Goal: Information Seeking & Learning: Check status

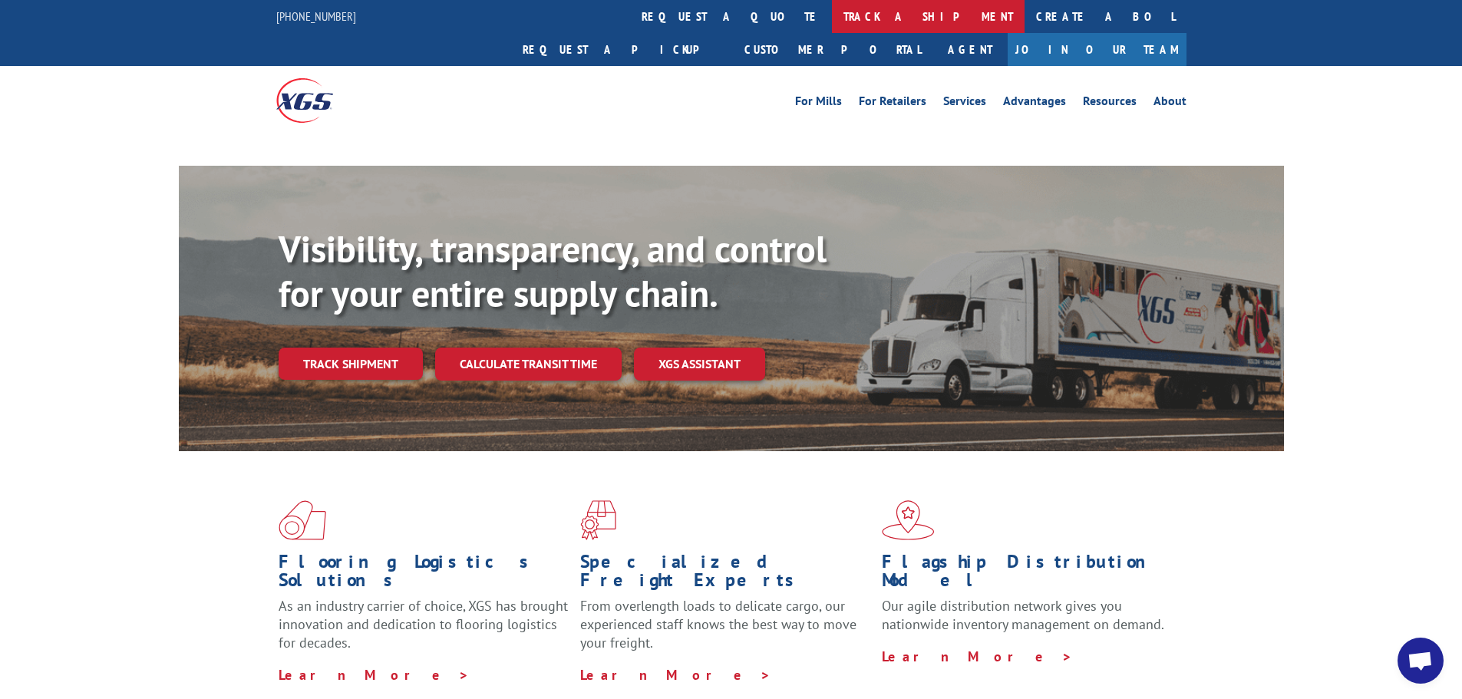
click at [832, 14] on link "track a shipment" at bounding box center [928, 16] width 193 height 33
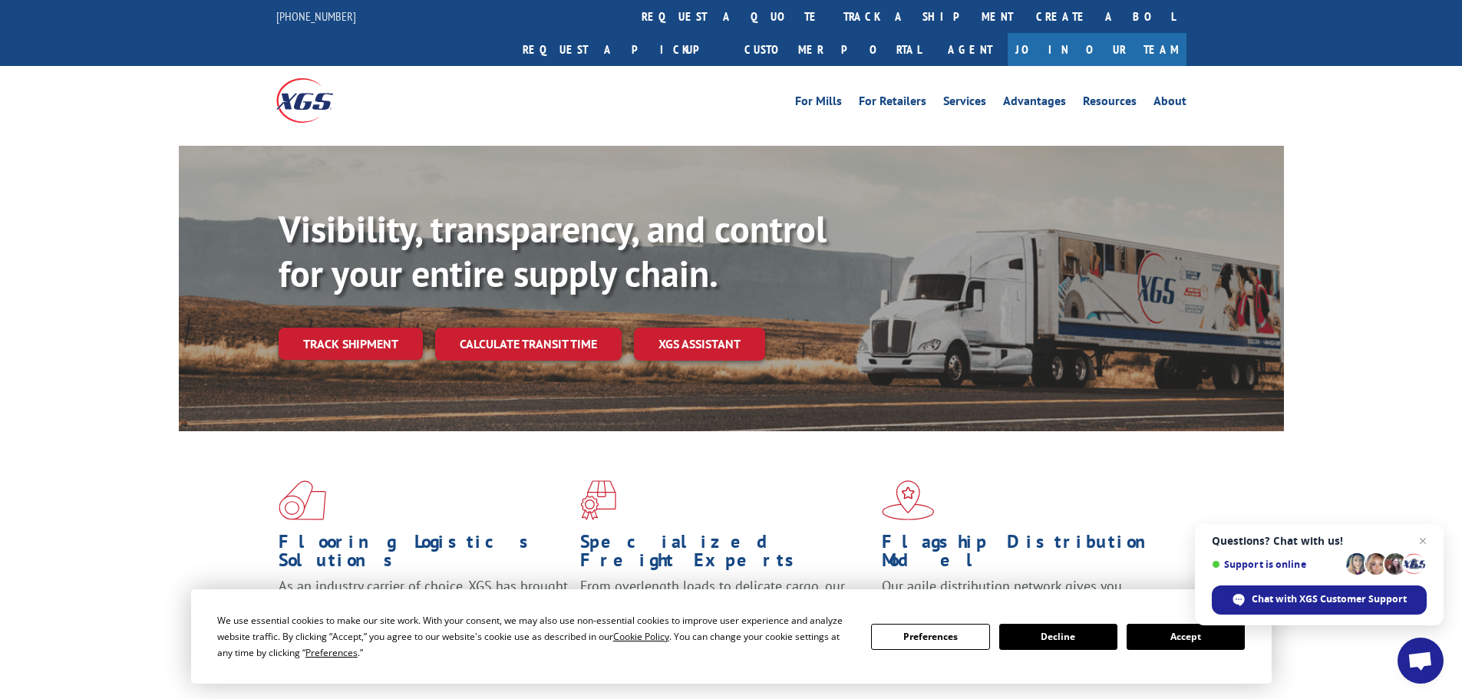
click at [1180, 633] on button "Accept" at bounding box center [1186, 637] width 118 height 26
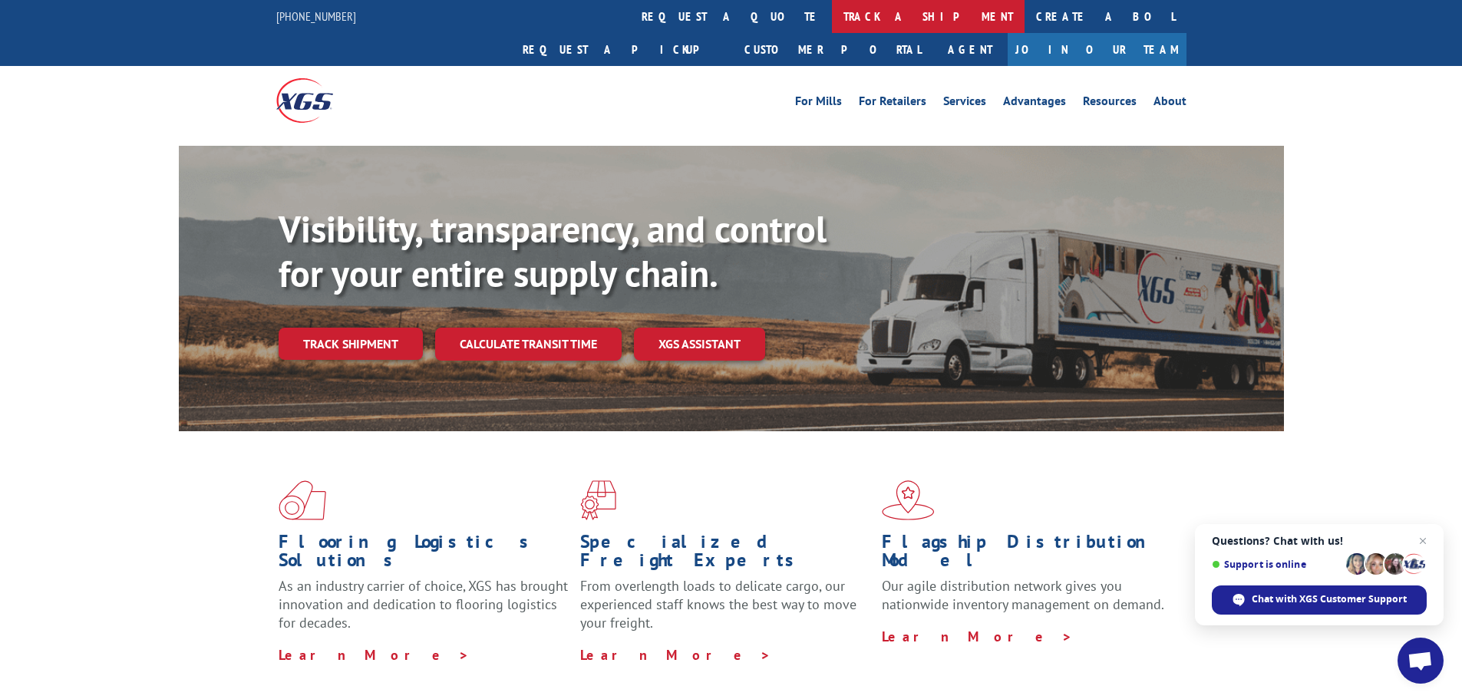
click at [832, 18] on link "track a shipment" at bounding box center [928, 16] width 193 height 33
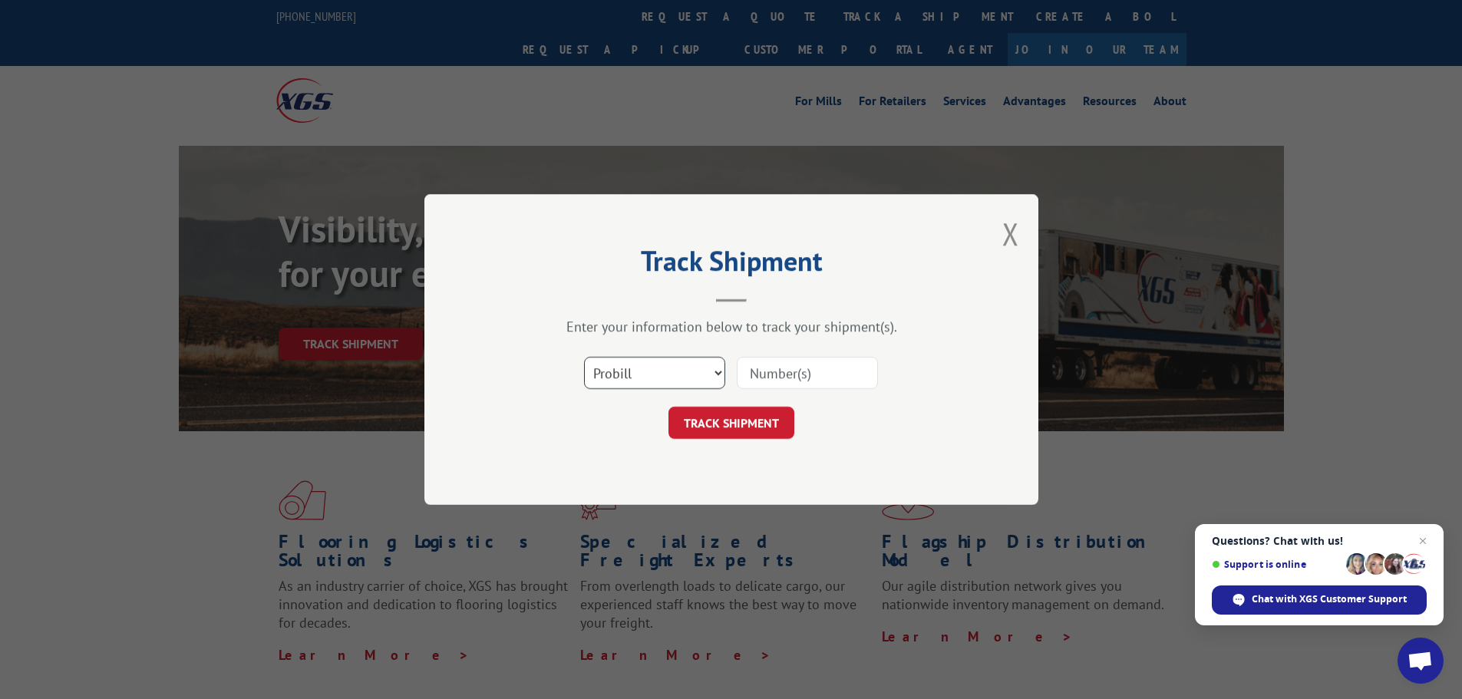
click at [707, 374] on select "Select category... Probill BOL PO" at bounding box center [654, 373] width 141 height 32
select select "po"
click at [584, 357] on select "Select category... Probill BOL PO" at bounding box center [654, 373] width 141 height 32
click at [831, 362] on input at bounding box center [807, 373] width 141 height 32
click at [830, 364] on input at bounding box center [807, 373] width 141 height 32
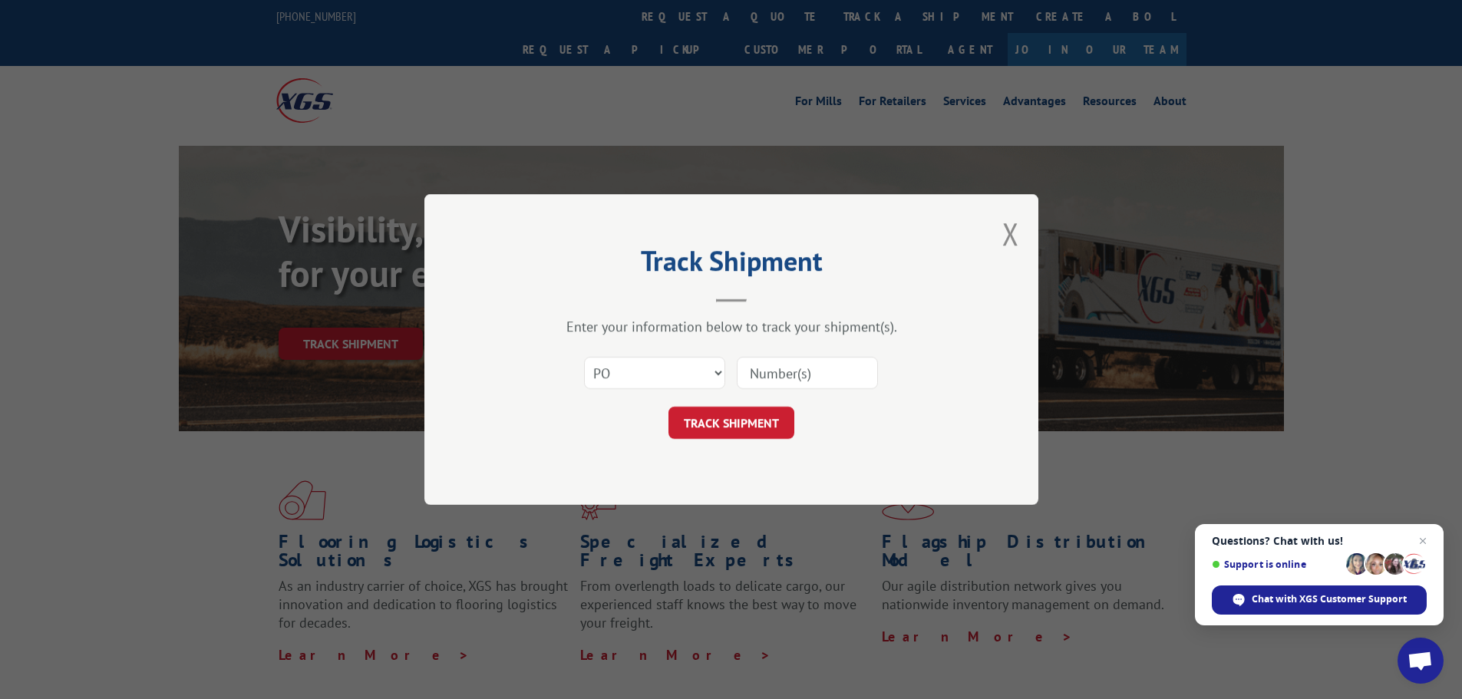
paste input "69548730"
type input "69548730"
click at [712, 412] on button "TRACK SHIPMENT" at bounding box center [732, 423] width 126 height 32
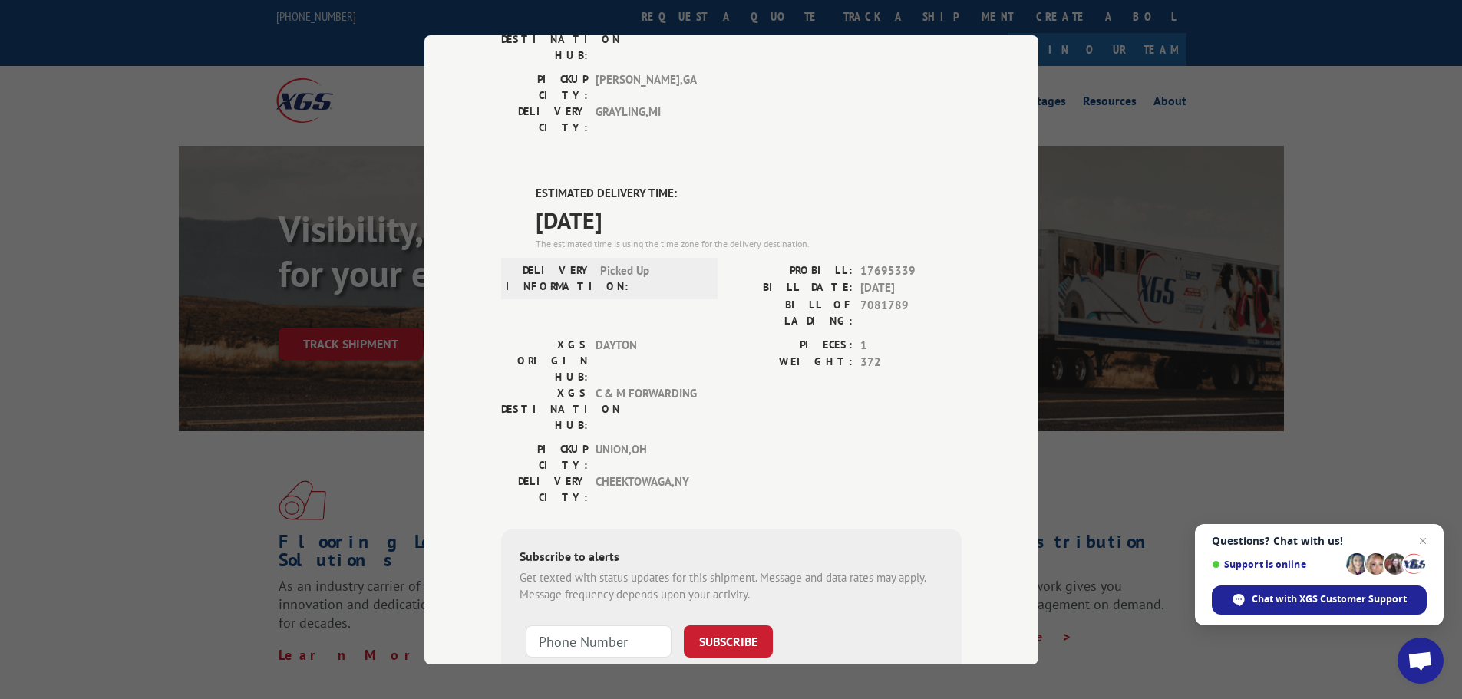
drag, startPoint x: 725, startPoint y: 518, endPoint x: 722, endPoint y: 500, distance: 17.9
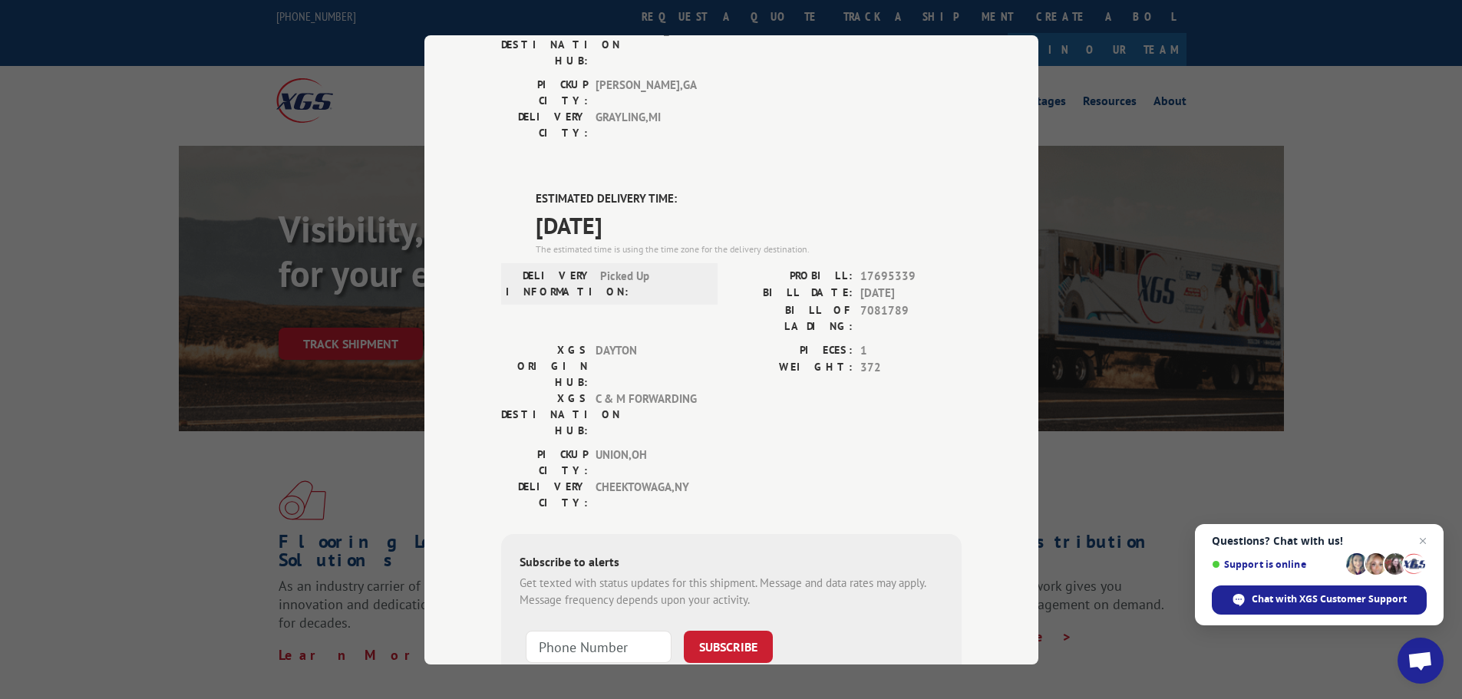
scroll to position [312, 0]
